Goal: Information Seeking & Learning: Learn about a topic

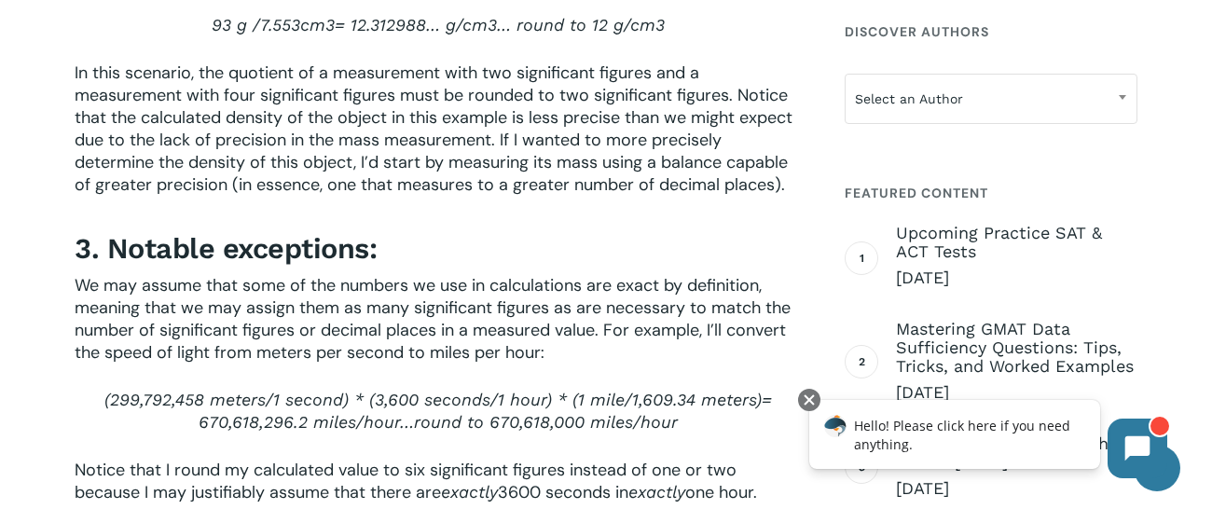
scroll to position [3055, 0]
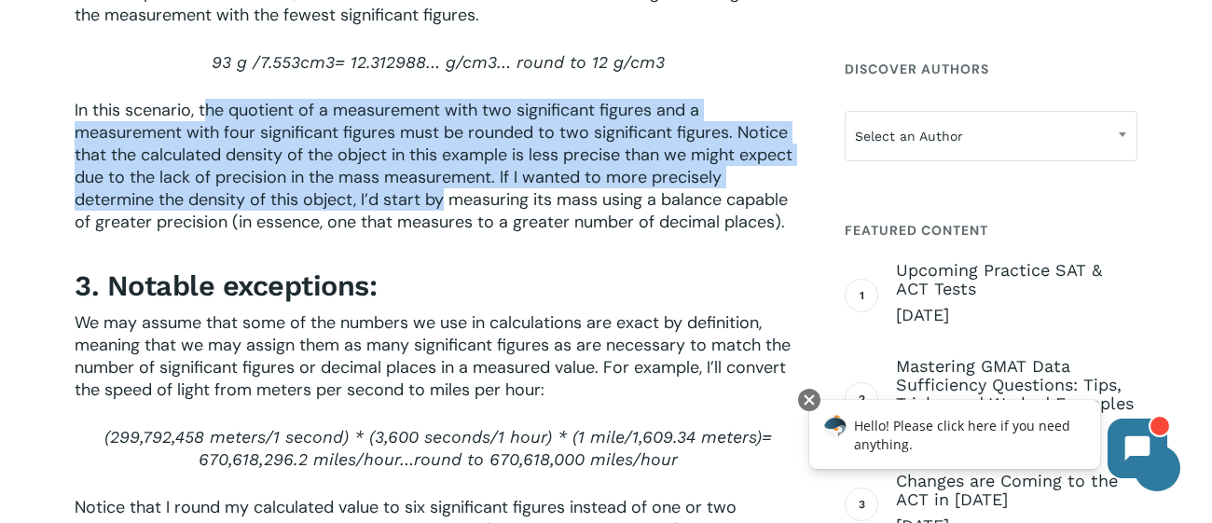
drag, startPoint x: 210, startPoint y: 115, endPoint x: 444, endPoint y: 202, distance: 249.9
click at [444, 202] on span "In this scenario, the quotient of a measurement with two significant figures an…" at bounding box center [434, 166] width 718 height 134
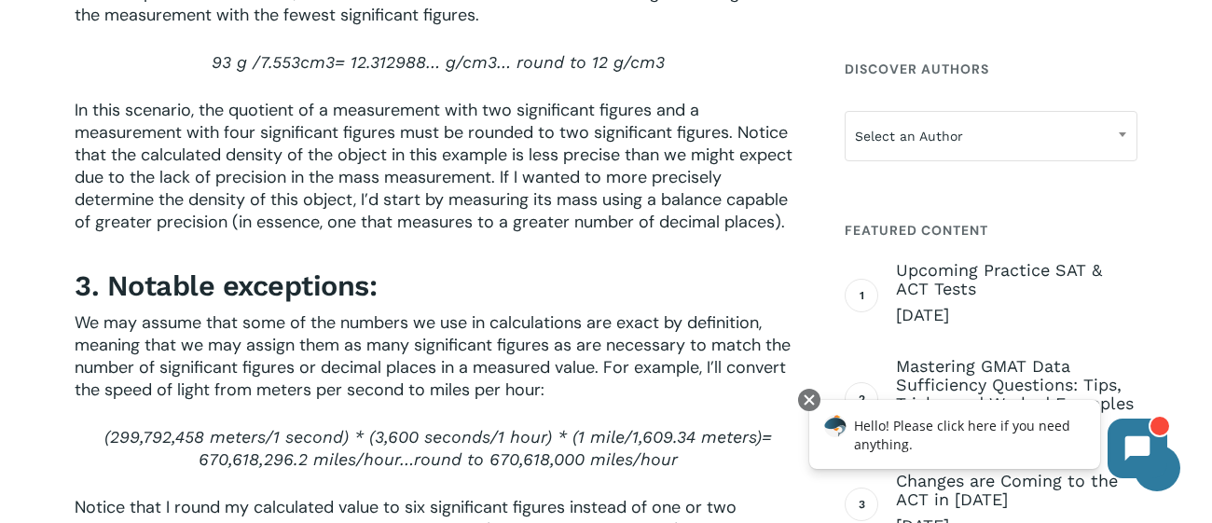
click at [170, 103] on span "In this scenario, the quotient of a measurement with two significant figures an…" at bounding box center [434, 166] width 718 height 134
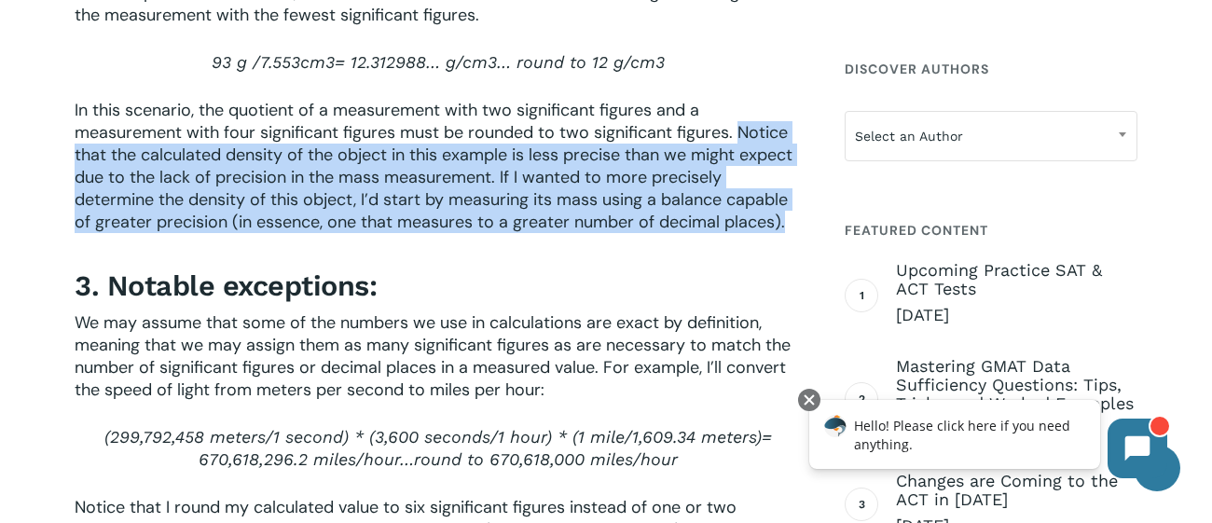
drag, startPoint x: 740, startPoint y: 126, endPoint x: 792, endPoint y: 218, distance: 105.6
click at [792, 218] on p "In this scenario, the quotient of a measurement with two significant figures an…" at bounding box center [439, 178] width 728 height 159
click at [781, 221] on span "In this scenario, the quotient of a measurement with two significant figures an…" at bounding box center [434, 166] width 718 height 134
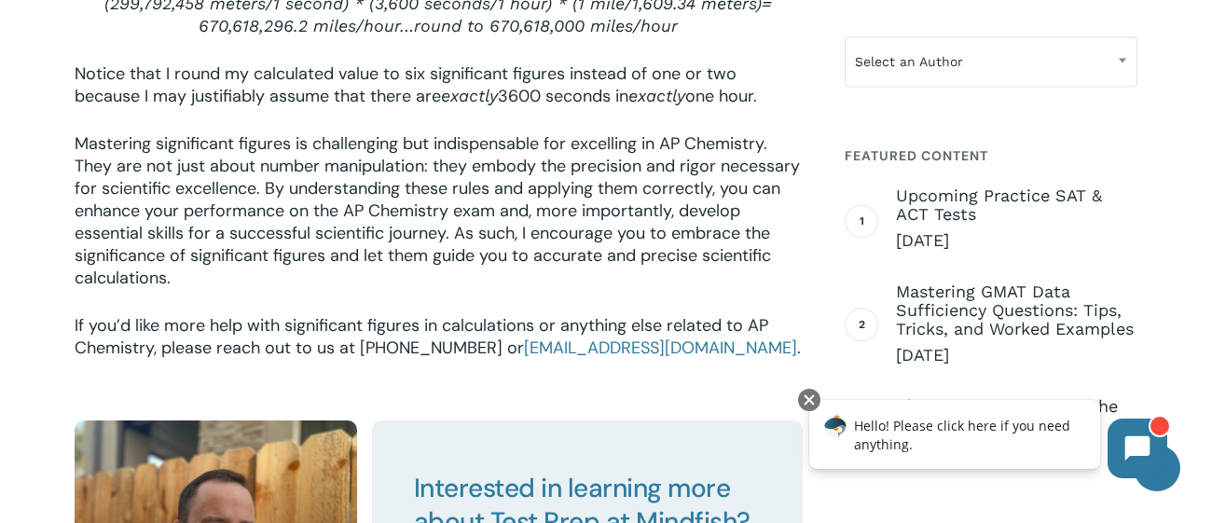
scroll to position [3492, 0]
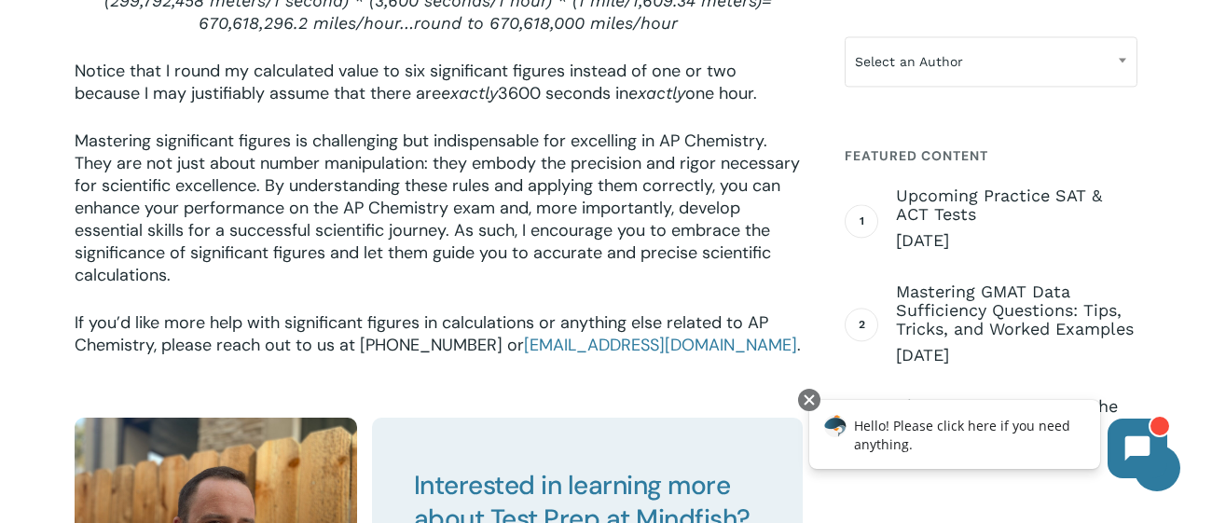
click at [524, 22] on span "round to 670,618,000 miles/hour" at bounding box center [546, 23] width 264 height 20
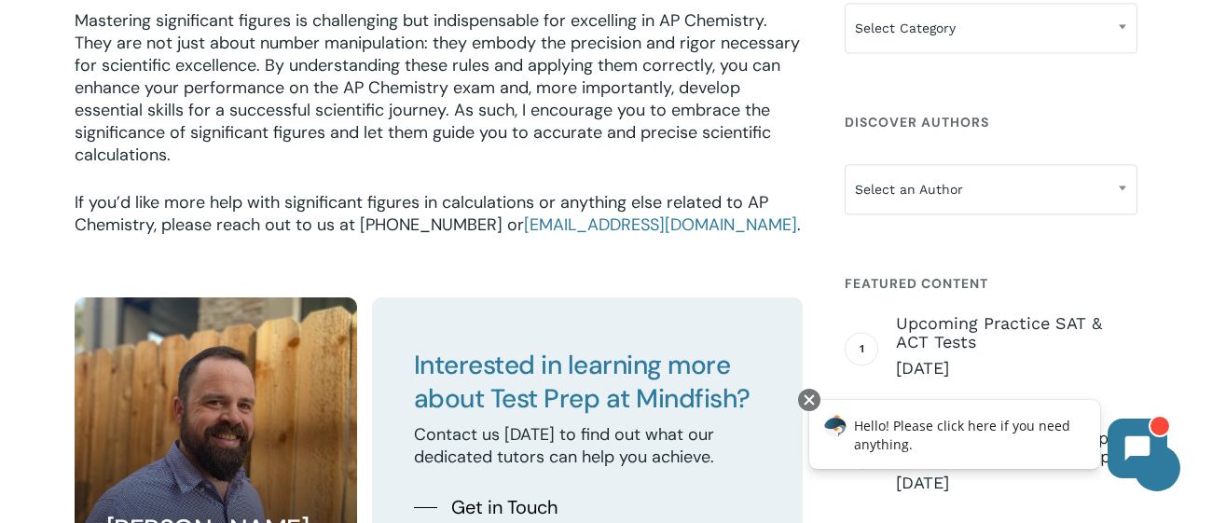
scroll to position [4791, 0]
